Goal: Transaction & Acquisition: Subscribe to service/newsletter

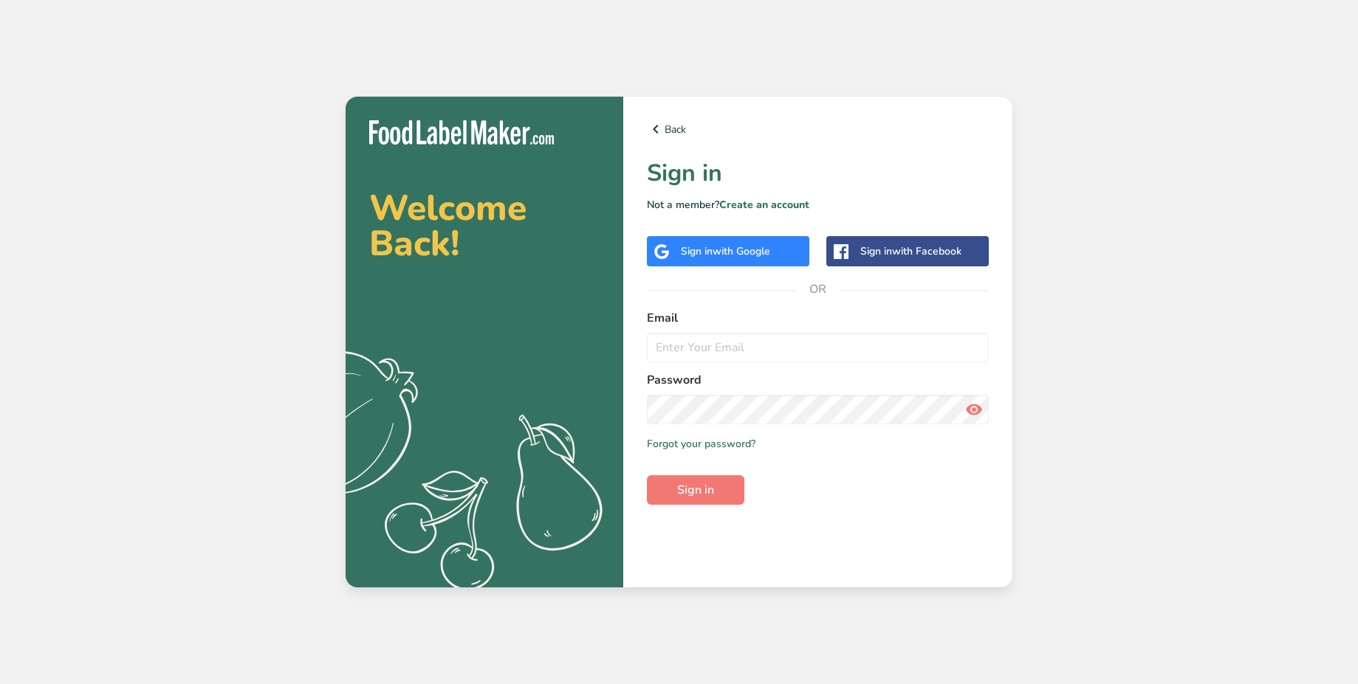
click at [755, 354] on input "email" at bounding box center [818, 348] width 342 height 30
type input "e"
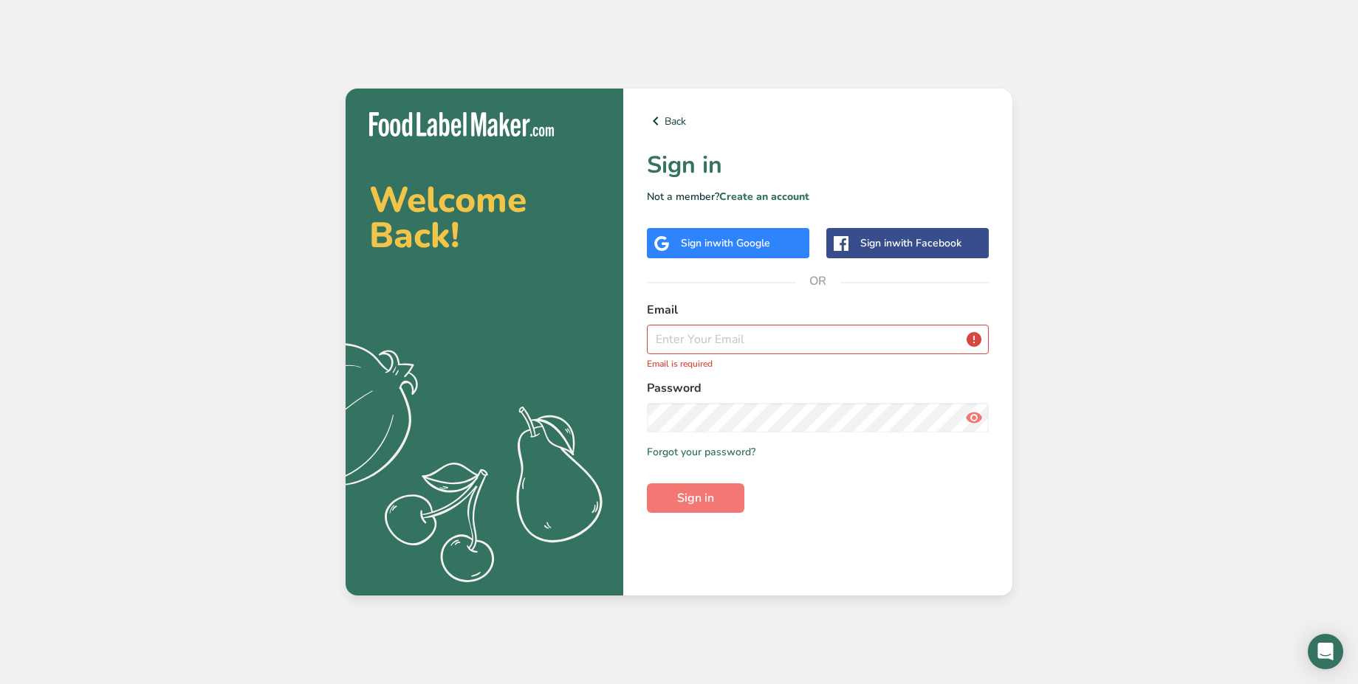
click at [811, 329] on input "email" at bounding box center [818, 340] width 342 height 30
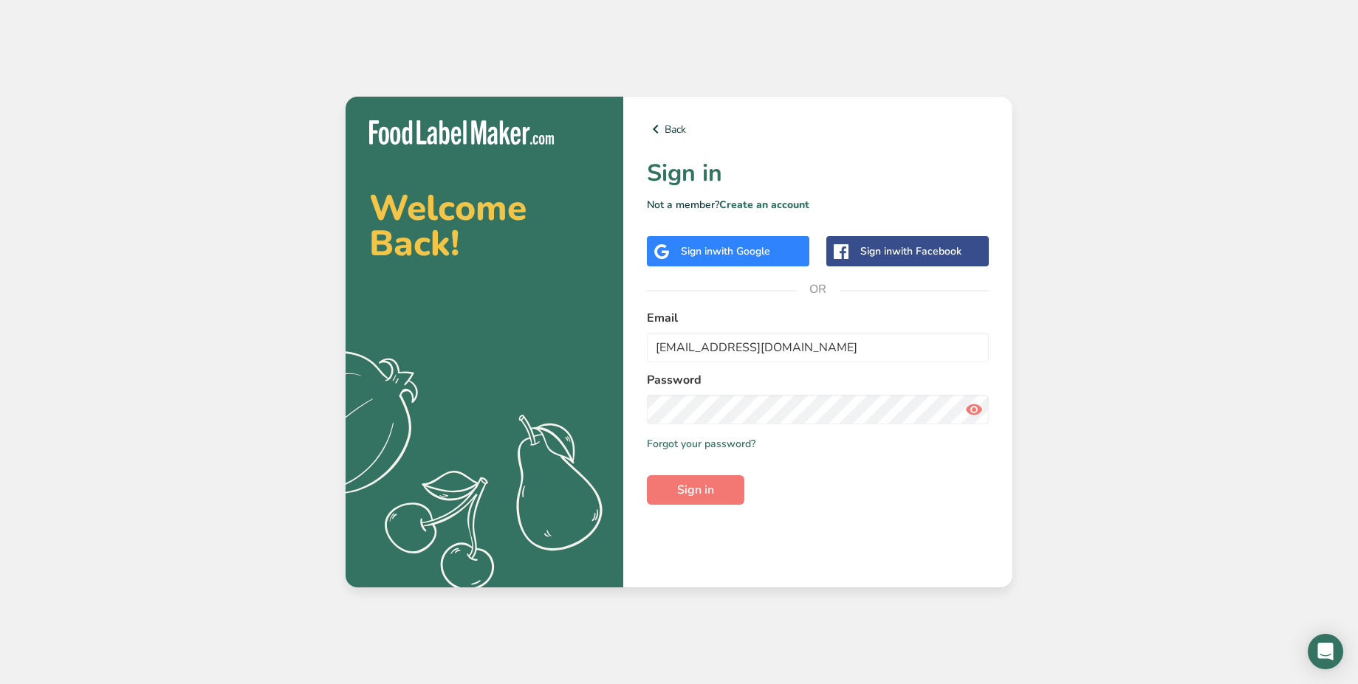
type input "[EMAIL_ADDRESS][DOMAIN_NAME]"
click at [690, 498] on span "Sign in" at bounding box center [695, 490] width 37 height 18
click at [729, 442] on link "Forgot your password?" at bounding box center [701, 444] width 109 height 16
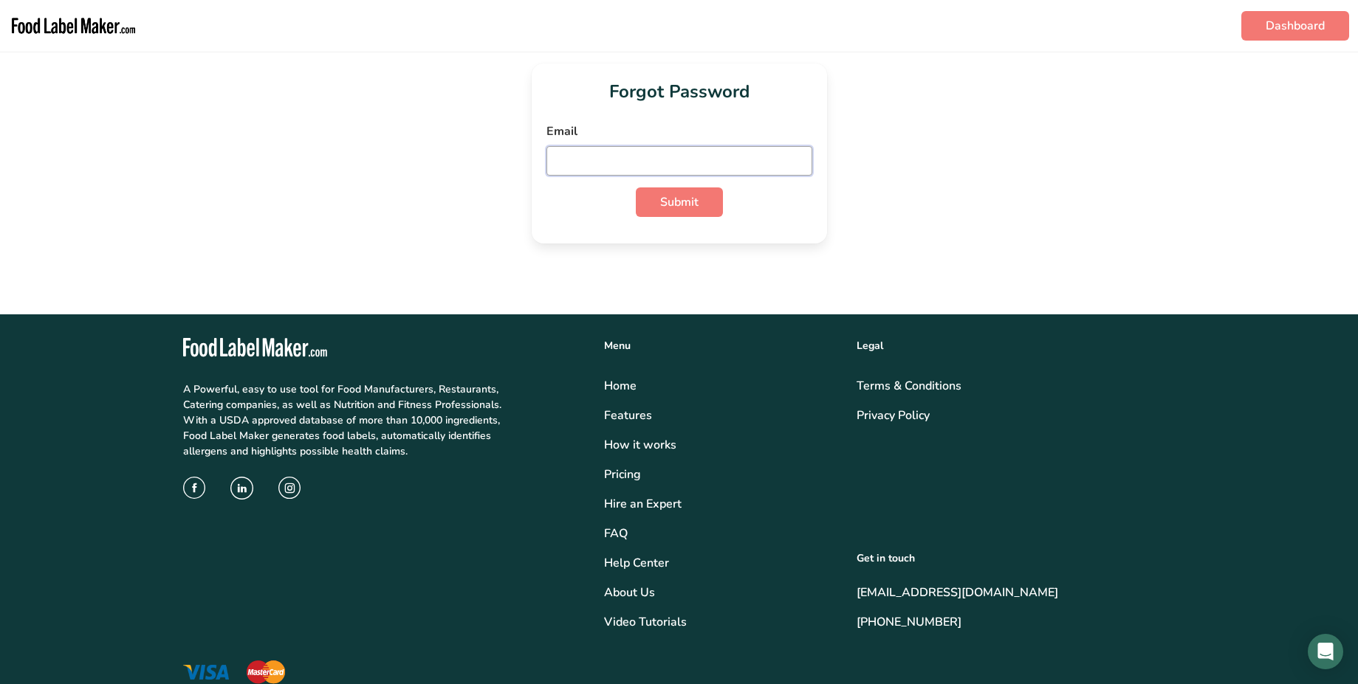
click at [656, 173] on input "email" at bounding box center [679, 161] width 266 height 30
paste input "[EMAIL_ADDRESS][DOMAIN_NAME]"
type input "[EMAIL_ADDRESS][DOMAIN_NAME]"
click at [698, 202] on button "Submit" at bounding box center [679, 203] width 87 height 30
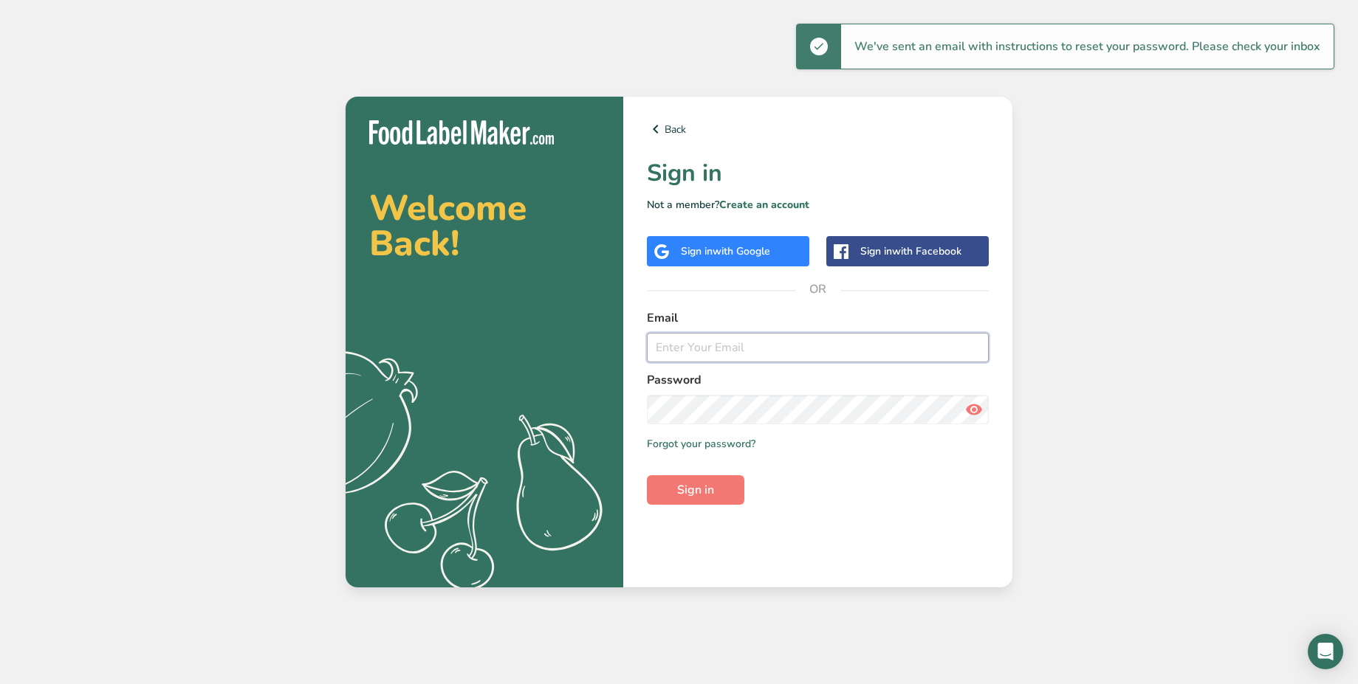
click at [680, 335] on input "email" at bounding box center [818, 348] width 342 height 30
click at [834, 330] on div "Email" at bounding box center [818, 335] width 342 height 53
click at [864, 347] on input "email" at bounding box center [818, 348] width 342 height 30
paste input "[EMAIL_ADDRESS][DOMAIN_NAME]"
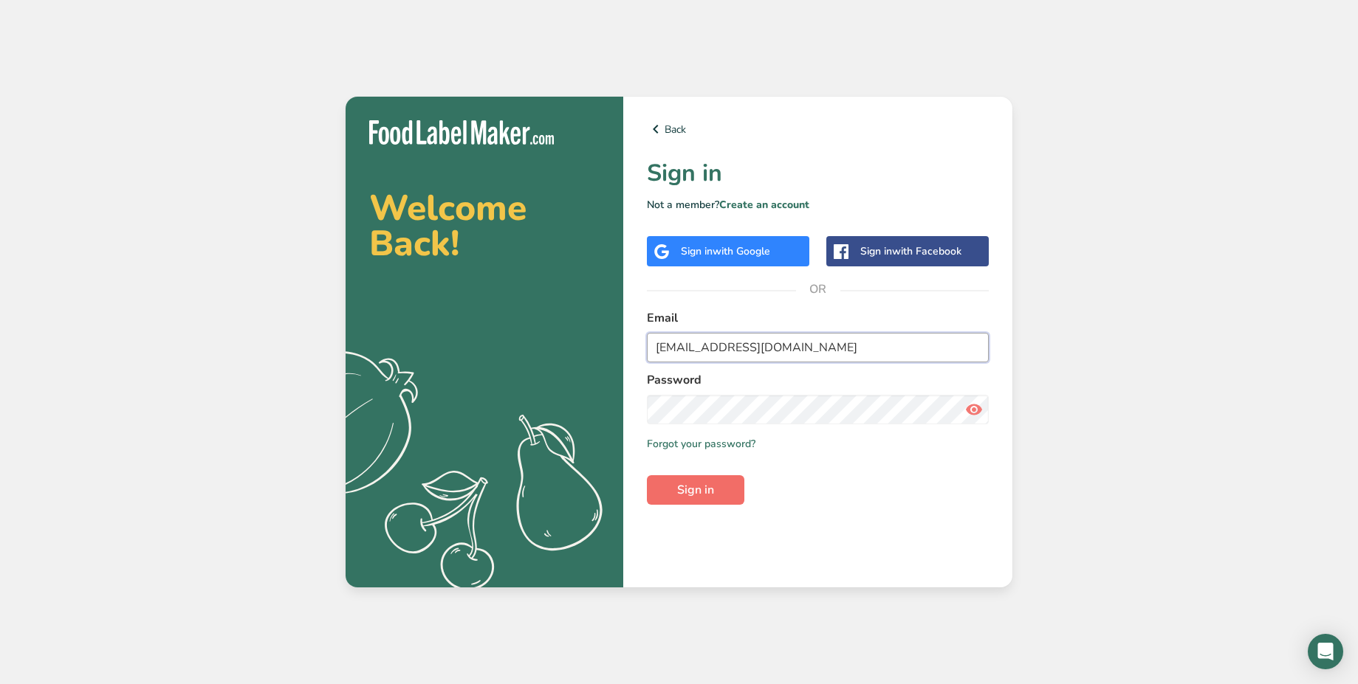
type input "[EMAIL_ADDRESS][DOMAIN_NAME]"
click at [718, 498] on button "Sign in" at bounding box center [695, 490] width 97 height 30
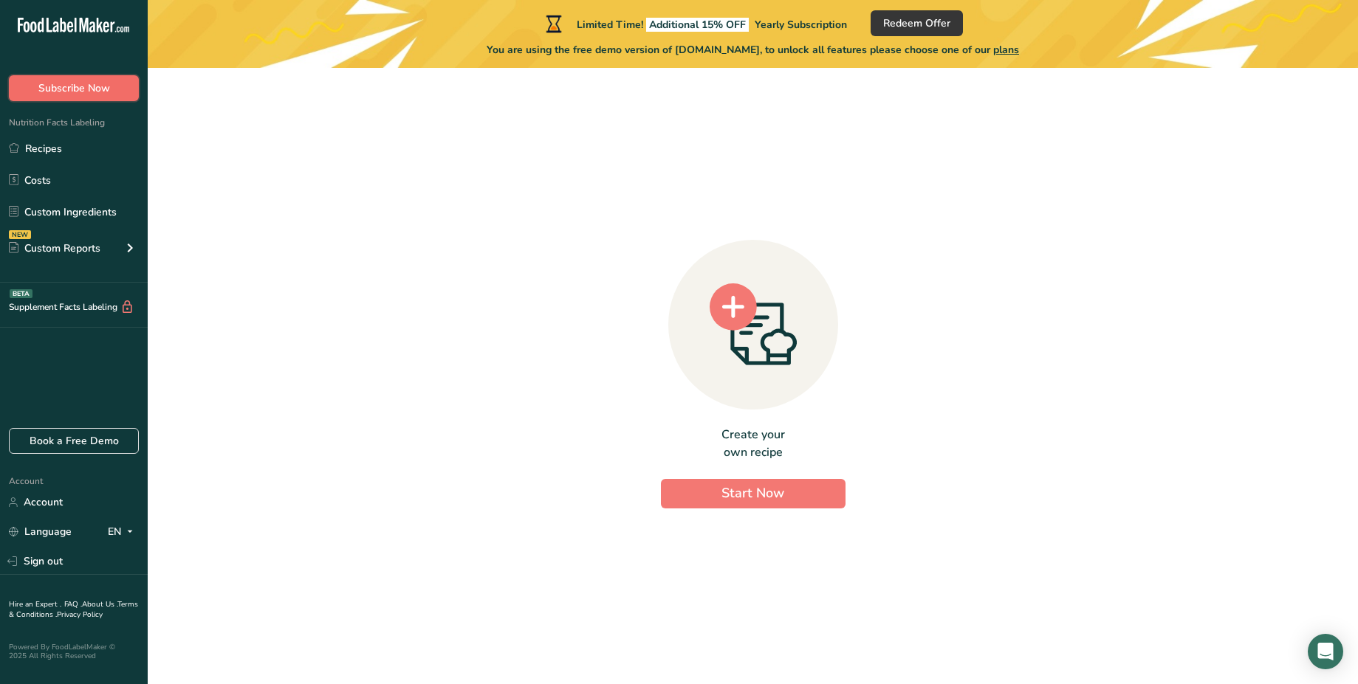
click at [92, 80] on span "Subscribe Now" at bounding box center [74, 88] width 72 height 16
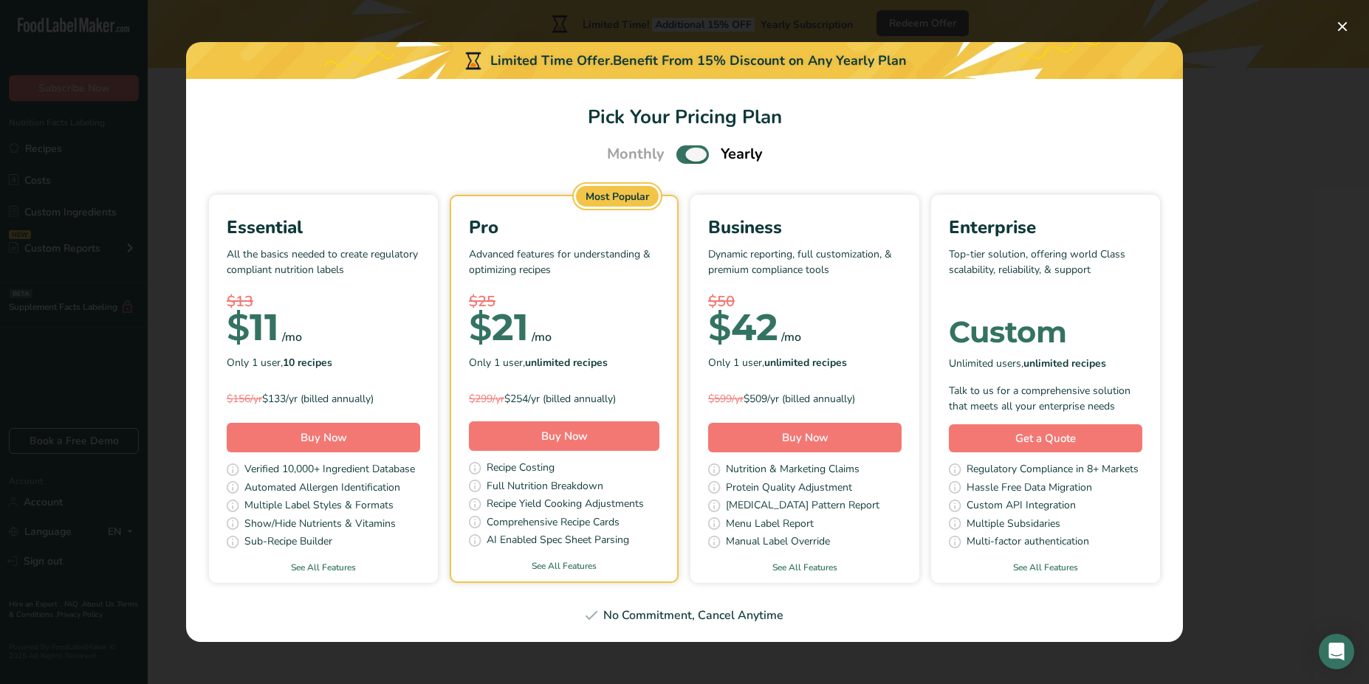
click at [676, 154] on span "Pick Your Pricing Plan Modal" at bounding box center [692, 154] width 32 height 18
click at [676, 154] on input "Pick Your Pricing Plan Modal" at bounding box center [681, 155] width 10 height 10
checkbox input "false"
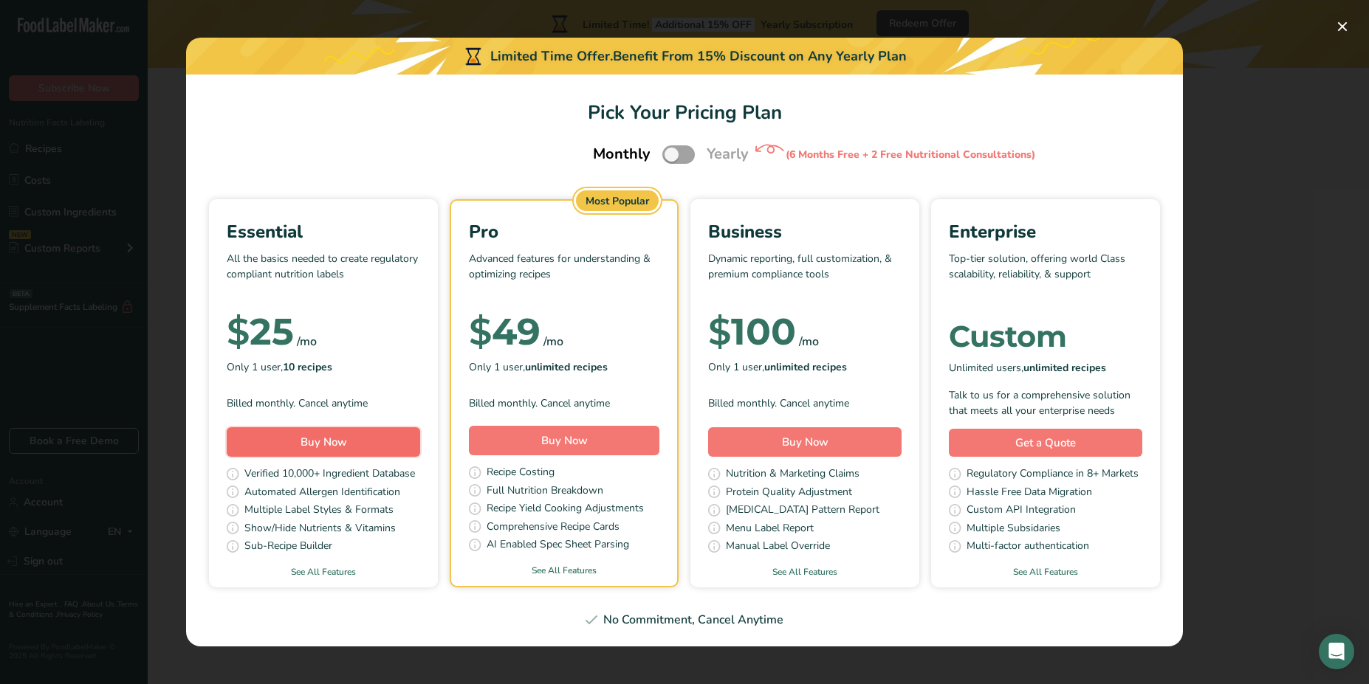
click at [396, 434] on button "Buy Now" at bounding box center [323, 442] width 193 height 30
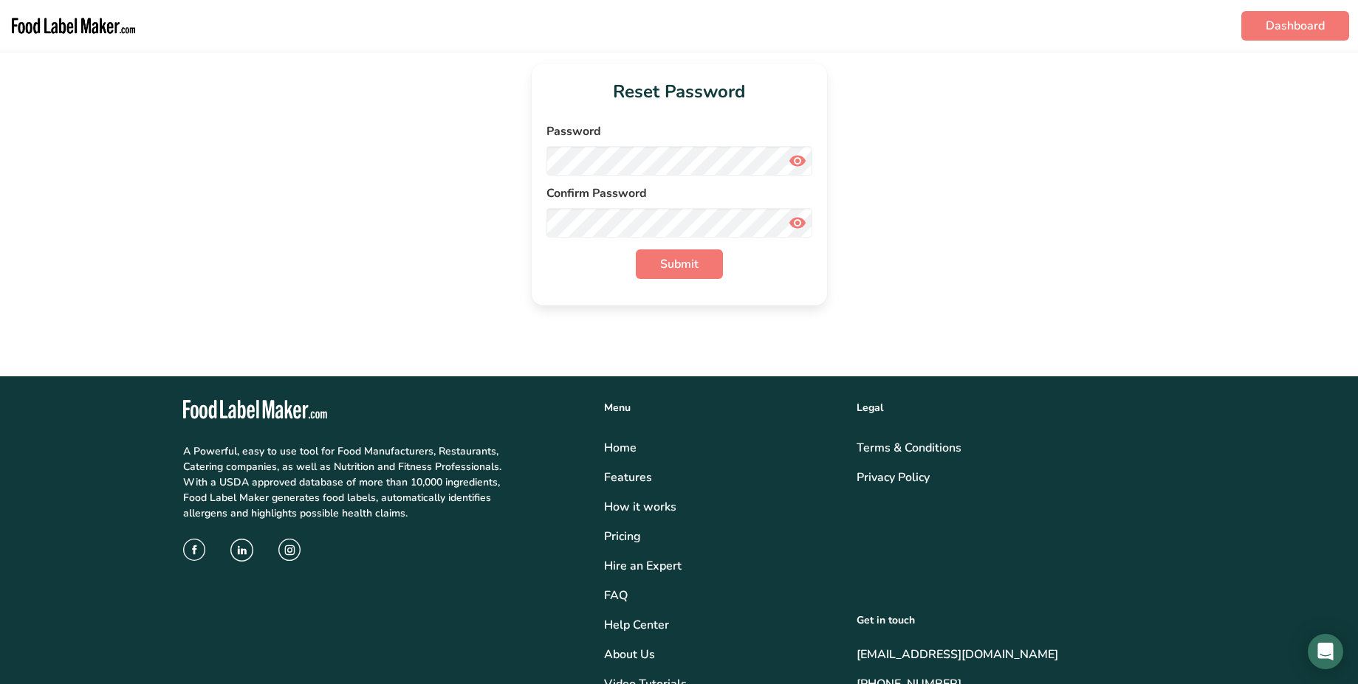
click at [800, 158] on icon at bounding box center [797, 161] width 18 height 27
click at [688, 278] on button "Submit" at bounding box center [679, 265] width 87 height 30
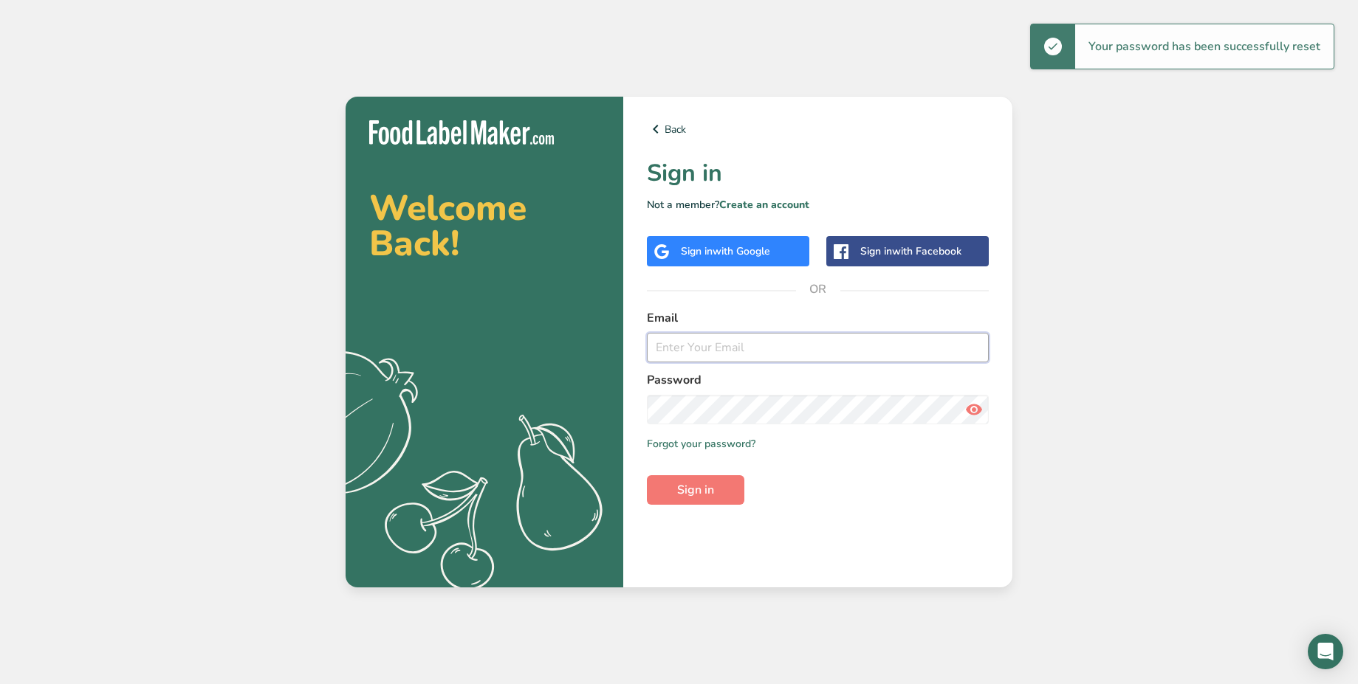
click at [673, 340] on input "email" at bounding box center [818, 348] width 342 height 30
type input "e"
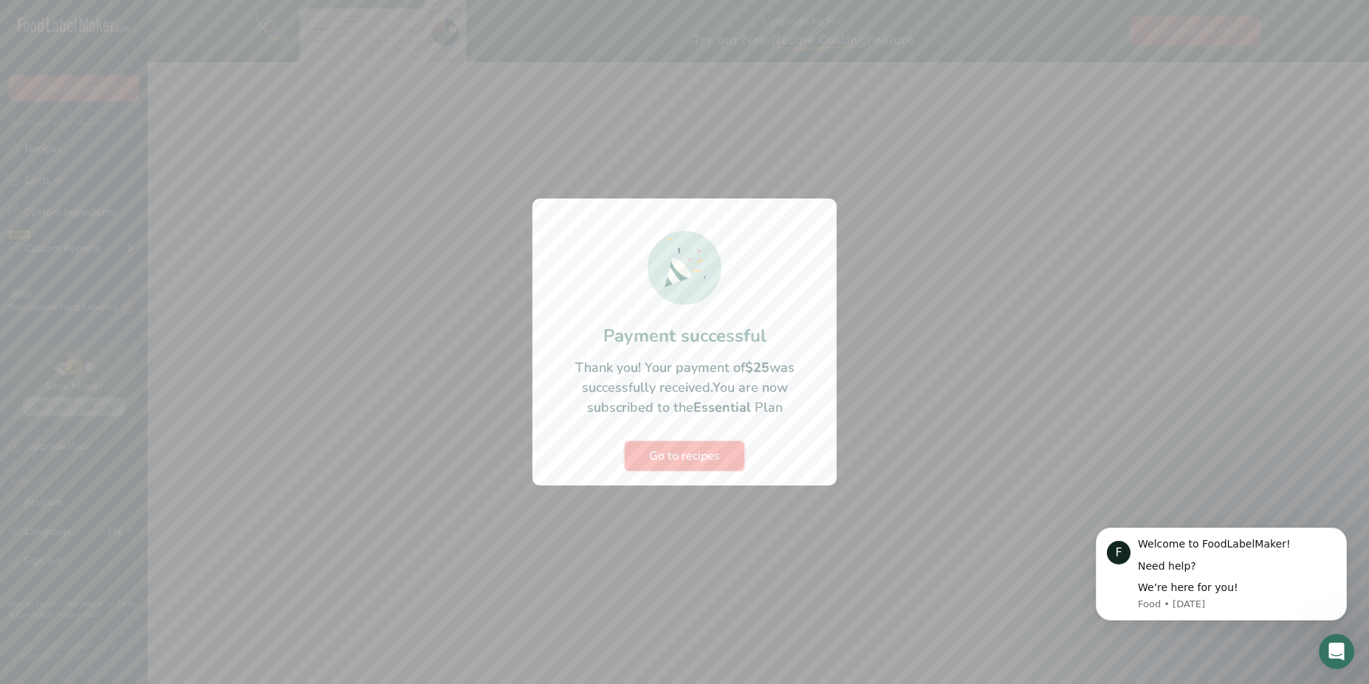
click at [685, 455] on span "Go to recipes" at bounding box center [684, 456] width 71 height 18
